Goal: Task Accomplishment & Management: Use online tool/utility

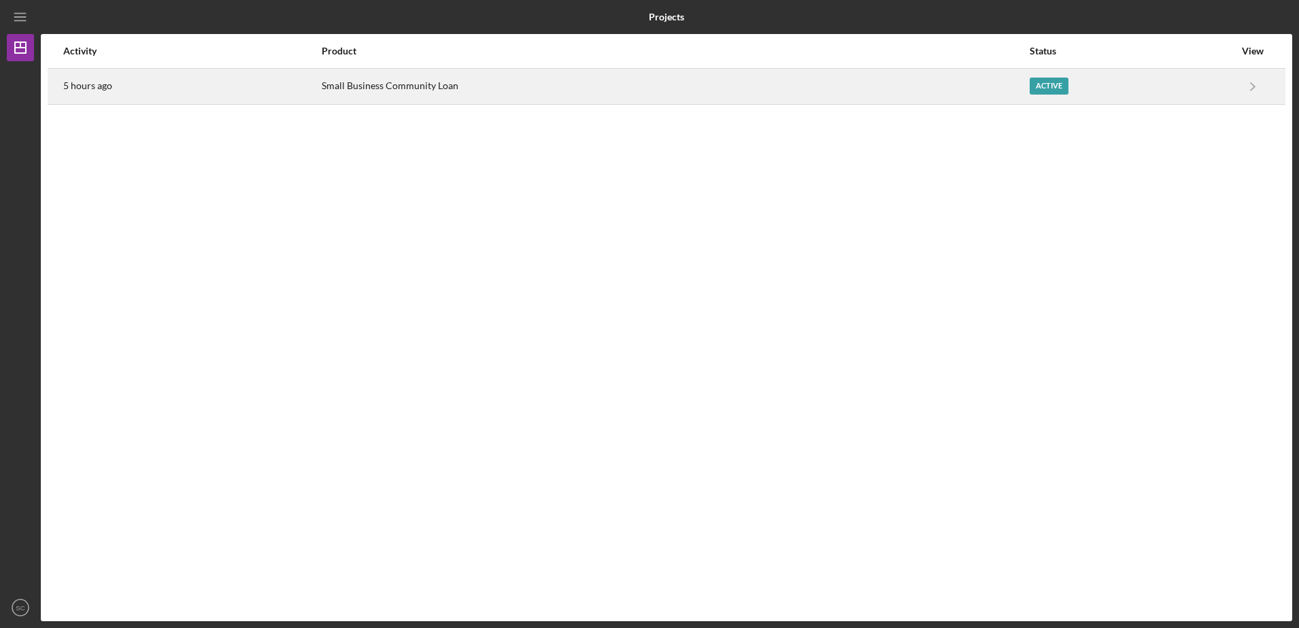
click at [1138, 73] on div "Active" at bounding box center [1132, 86] width 205 height 34
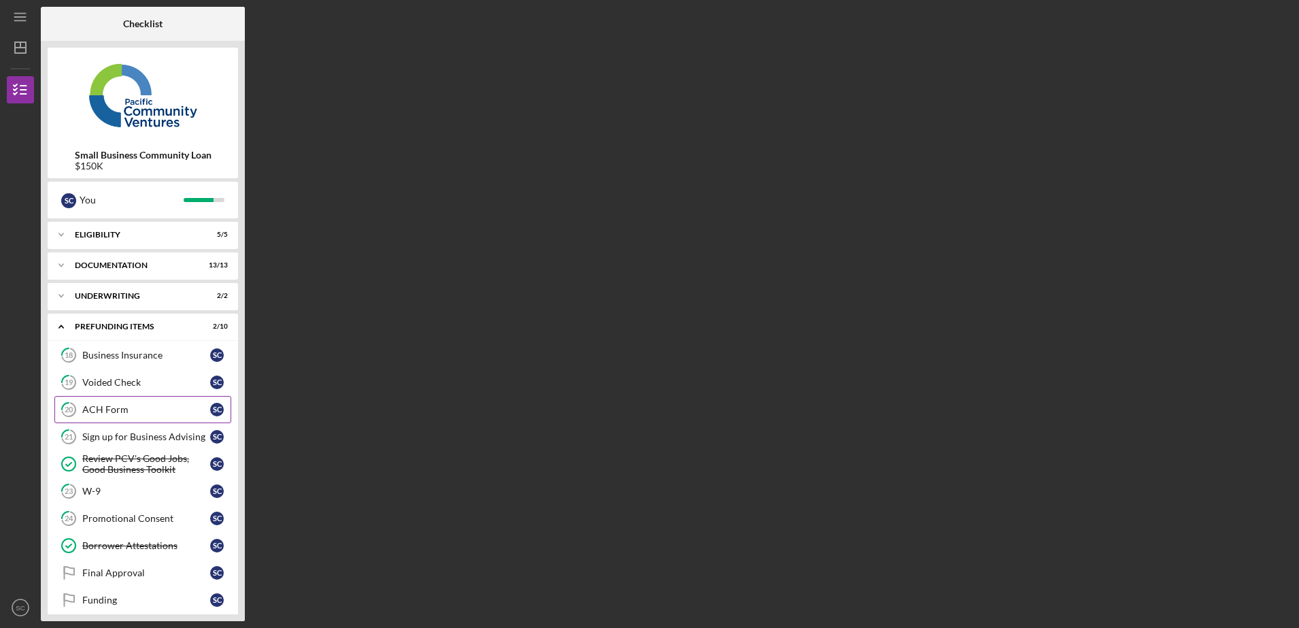
click at [126, 403] on link "20 ACH Form S C" at bounding box center [142, 409] width 177 height 27
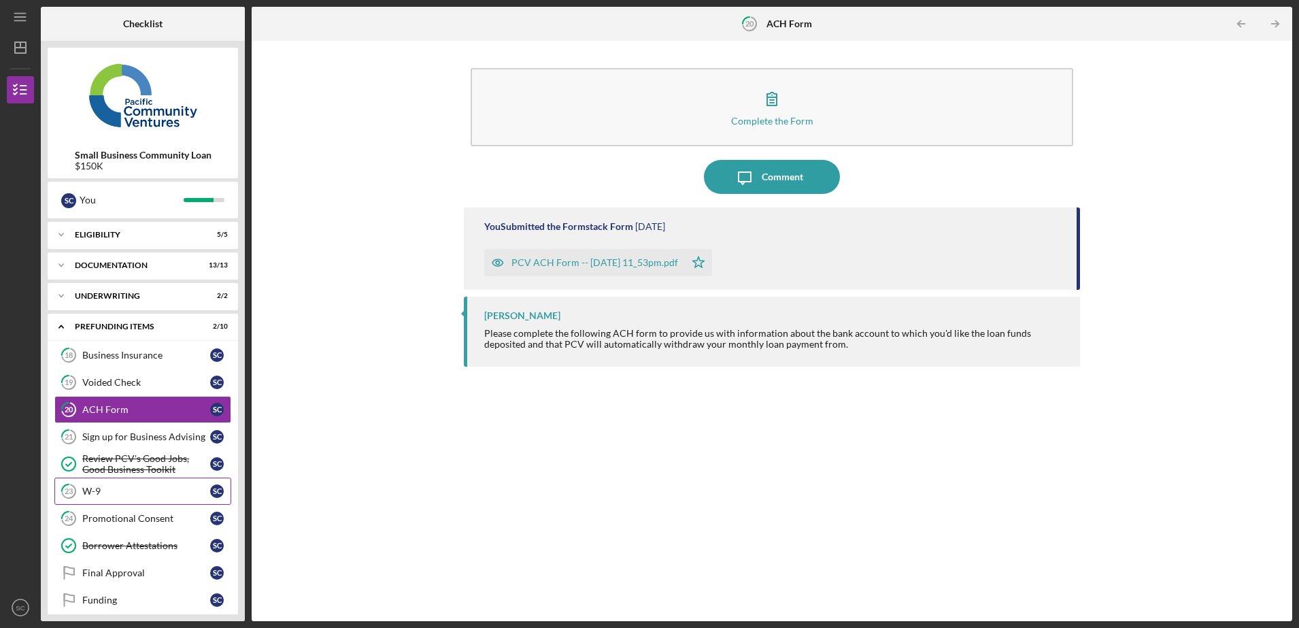
click at [105, 490] on div "W-9" at bounding box center [146, 491] width 128 height 11
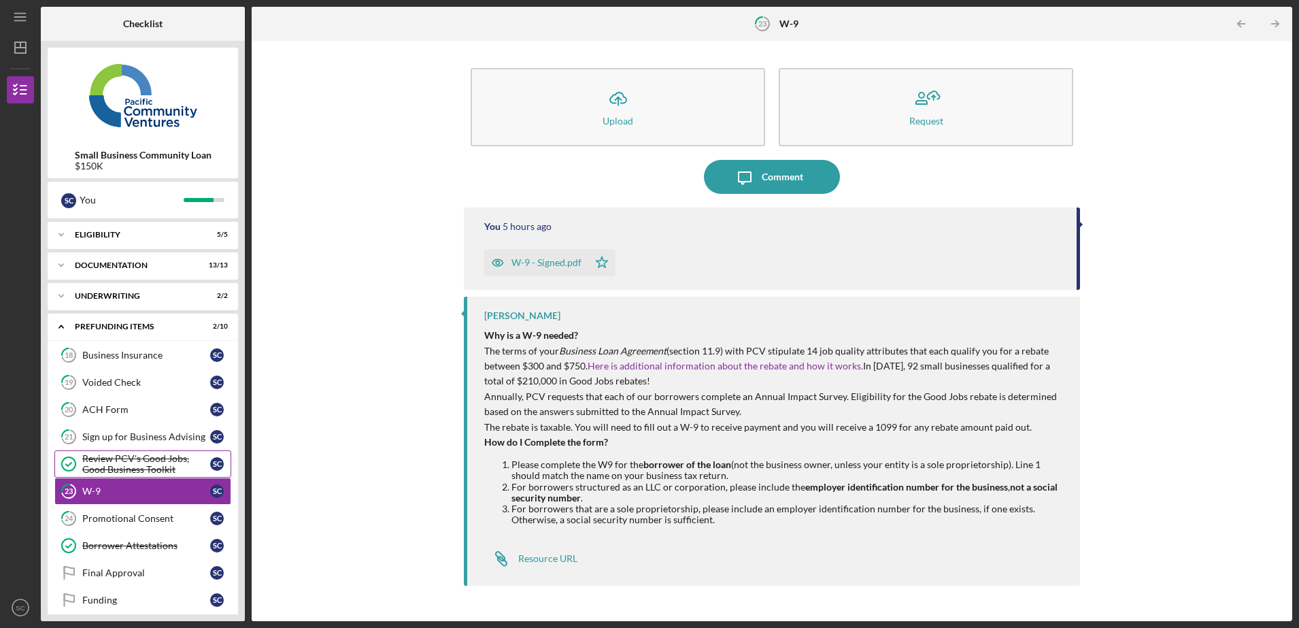
click at [109, 467] on div "Review PCV's Good Jobs, Good Business Toolkit" at bounding box center [146, 464] width 128 height 22
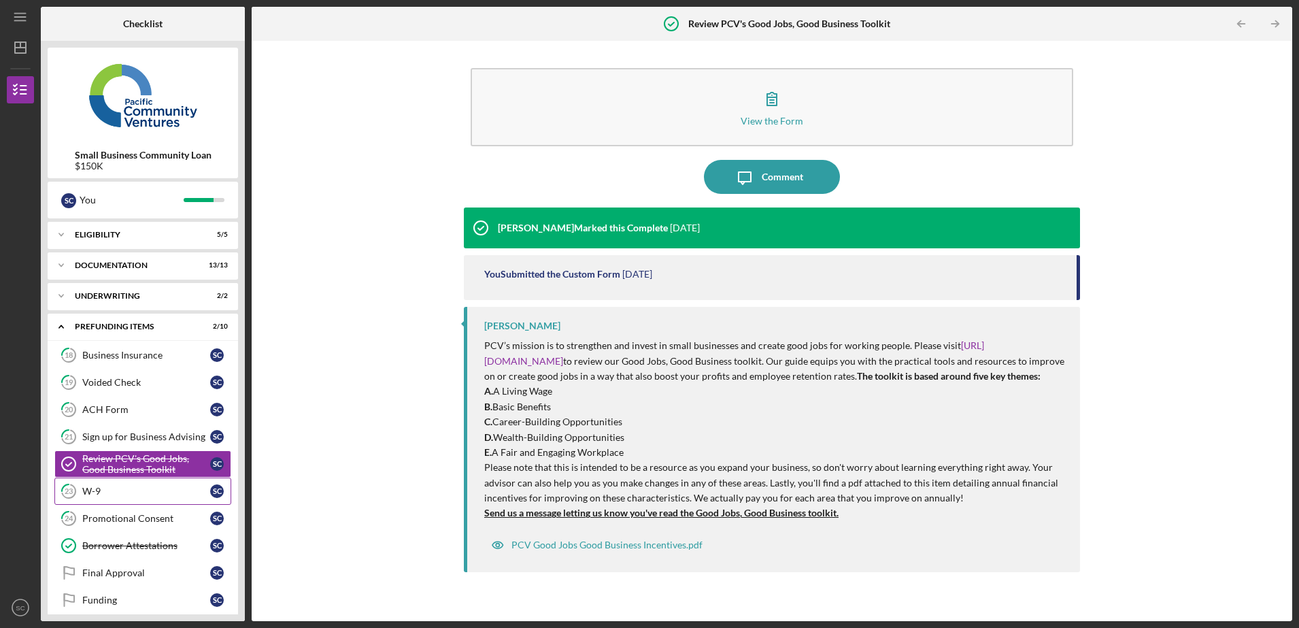
click at [136, 492] on div "W-9" at bounding box center [146, 491] width 128 height 11
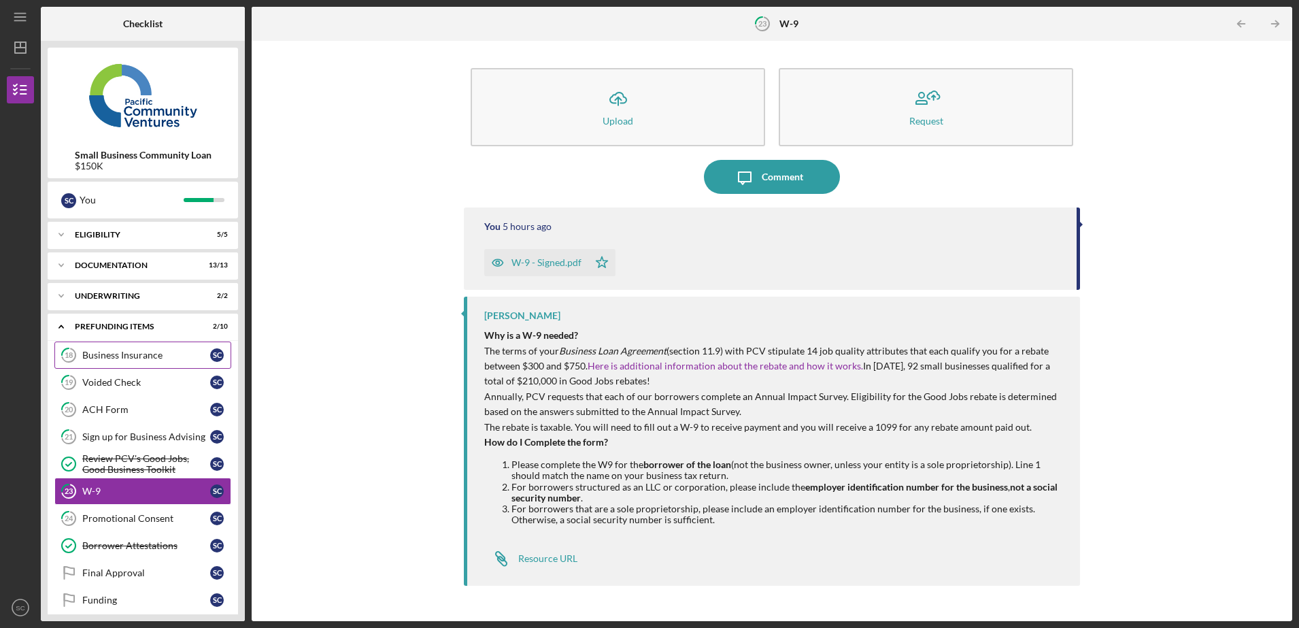
click at [117, 358] on div "Business Insurance" at bounding box center [146, 355] width 128 height 11
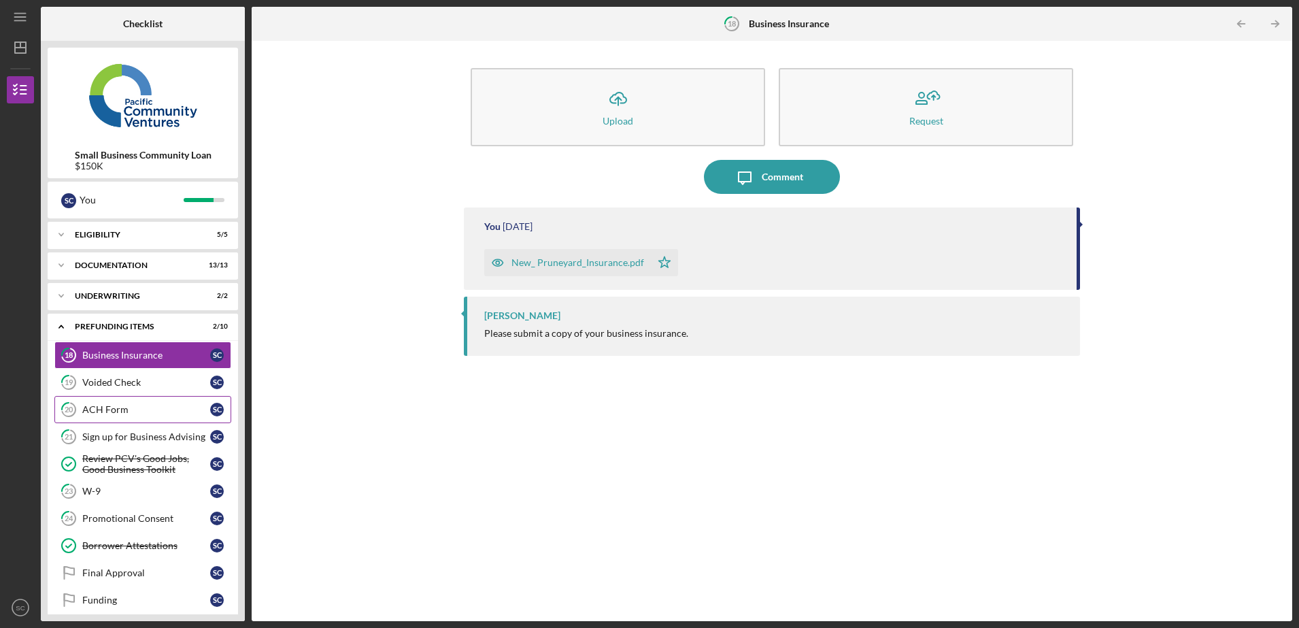
click at [144, 411] on div "ACH Form" at bounding box center [146, 409] width 128 height 11
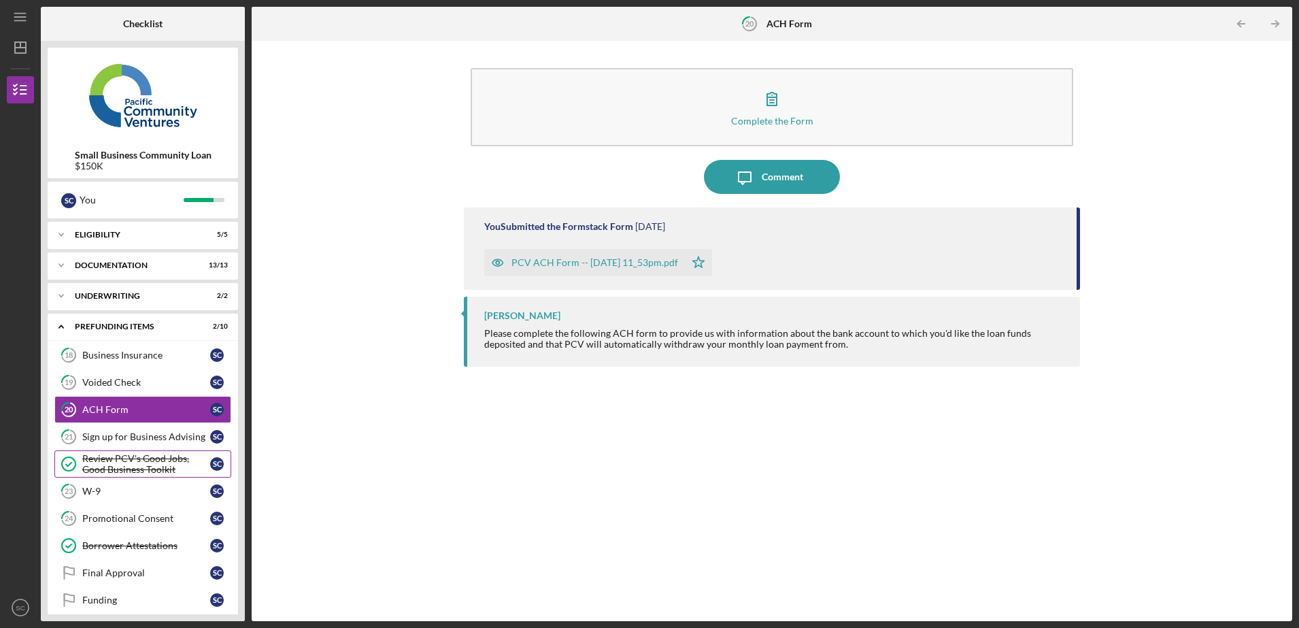
click at [144, 454] on div "Review PCV's Good Jobs, Good Business Toolkit" at bounding box center [146, 464] width 128 height 22
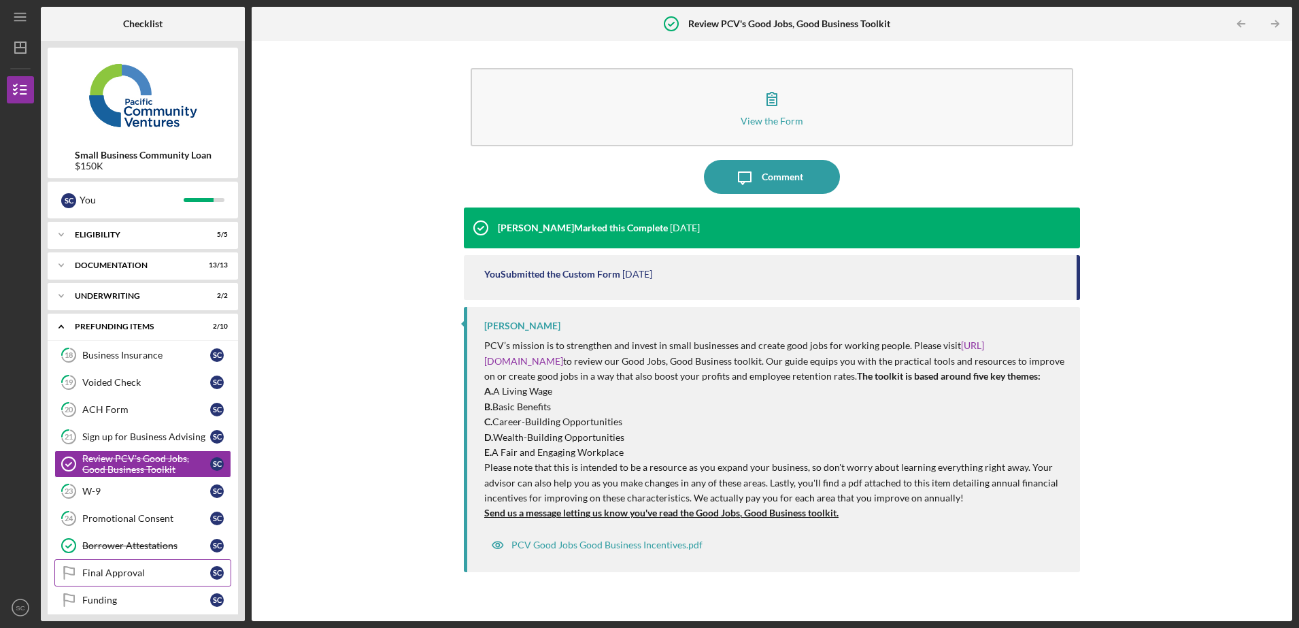
click at [121, 569] on div "Final Approval" at bounding box center [146, 572] width 128 height 11
